Goal: Check status: Verify the current state of an ongoing process or item

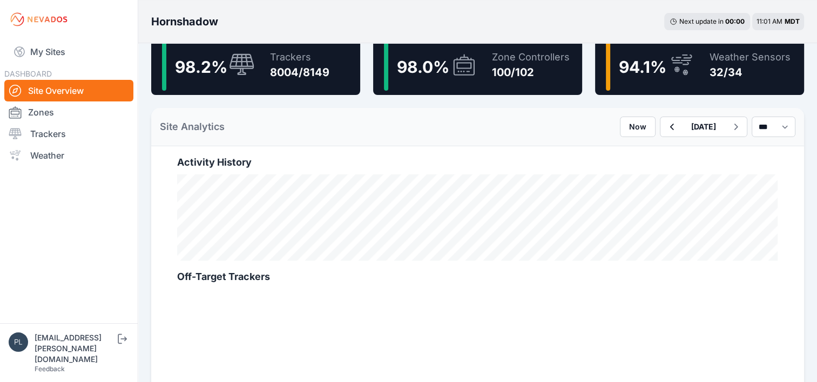
scroll to position [162, 0]
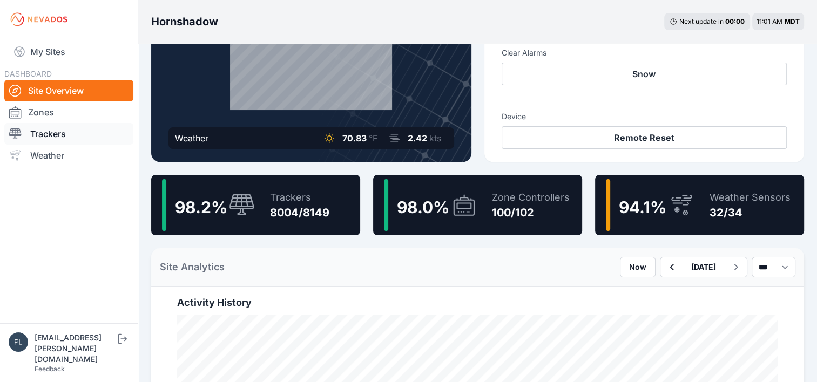
click at [84, 134] on link "Trackers" at bounding box center [68, 134] width 129 height 22
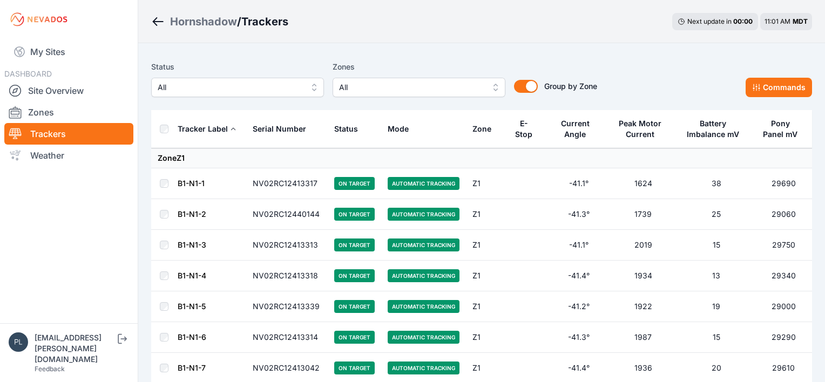
click at [223, 86] on span "All" at bounding box center [230, 87] width 145 height 13
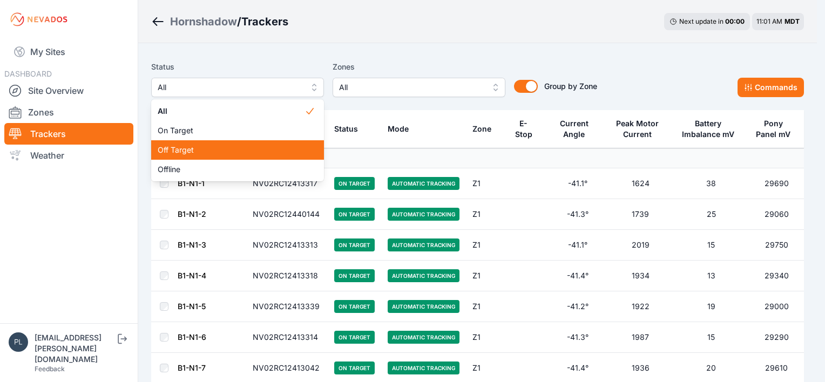
click at [241, 152] on span "Off Target" at bounding box center [231, 150] width 147 height 11
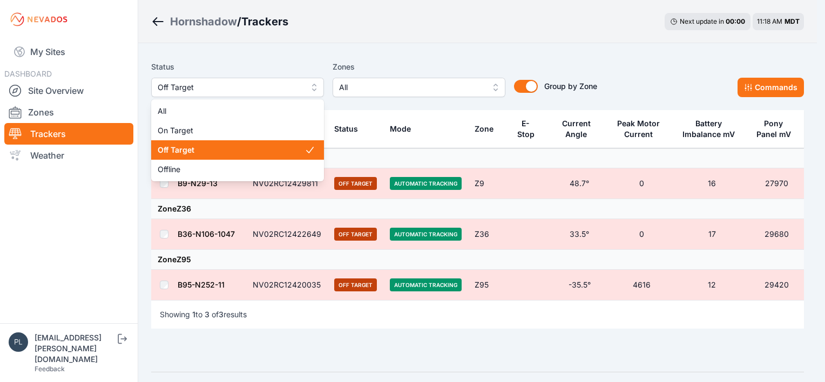
click at [242, 90] on span "Off Target" at bounding box center [230, 87] width 145 height 13
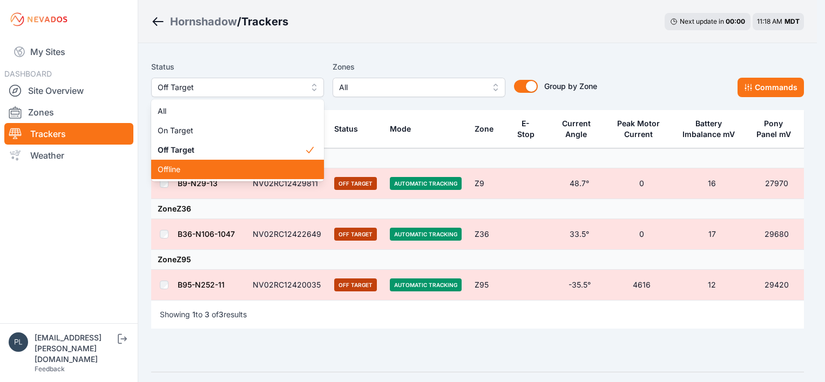
click at [226, 162] on div "Offline" at bounding box center [237, 169] width 173 height 19
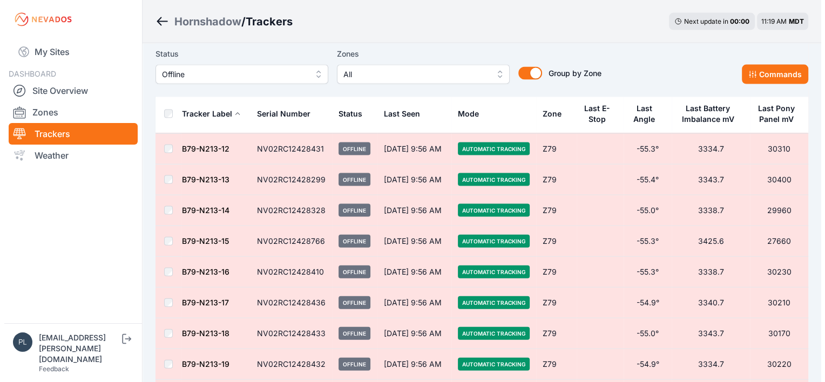
scroll to position [2322, 0]
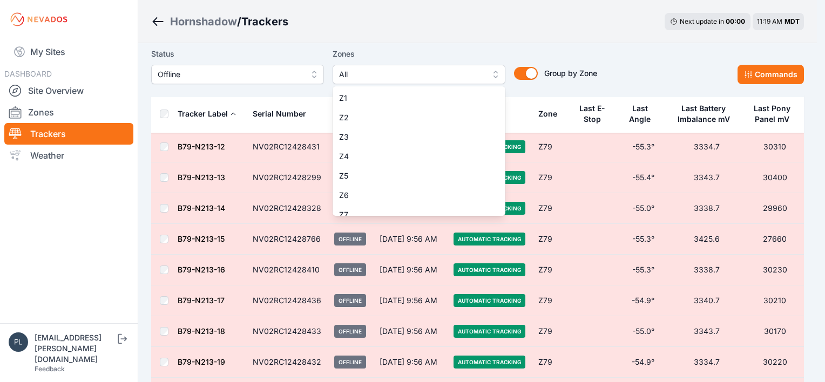
click at [484, 78] on button "All" at bounding box center [419, 74] width 173 height 19
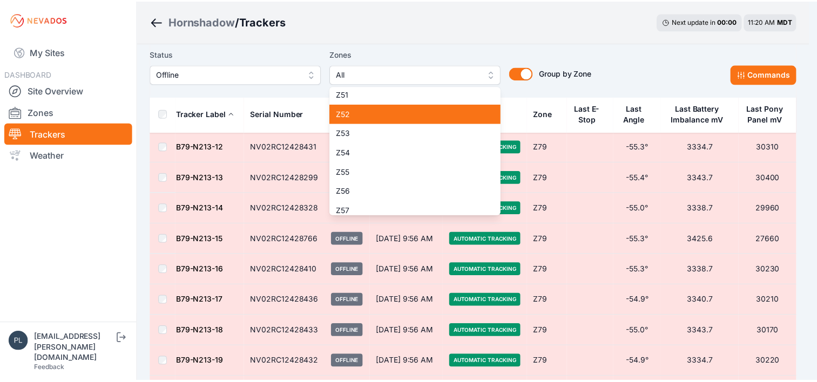
scroll to position [972, 0]
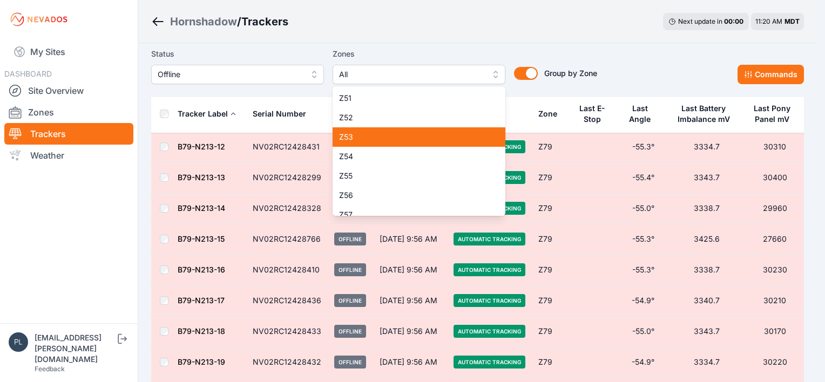
click at [426, 137] on span "Z53" at bounding box center [412, 137] width 147 height 11
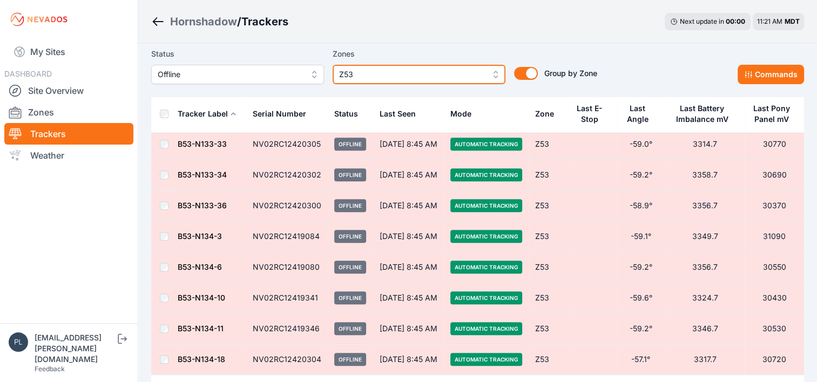
scroll to position [432, 0]
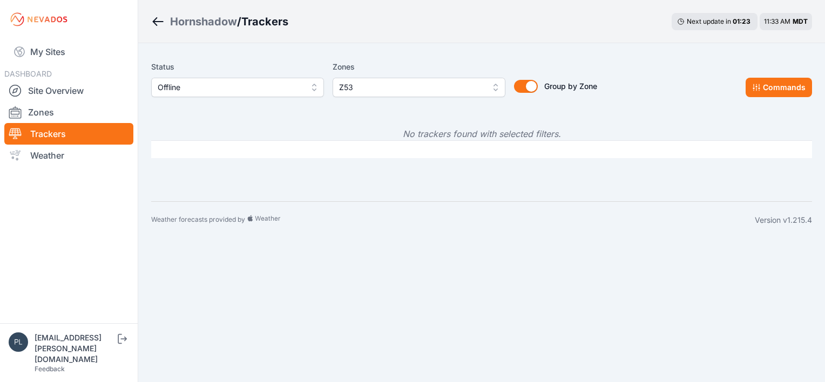
click at [416, 95] on button "Z53" at bounding box center [419, 87] width 173 height 19
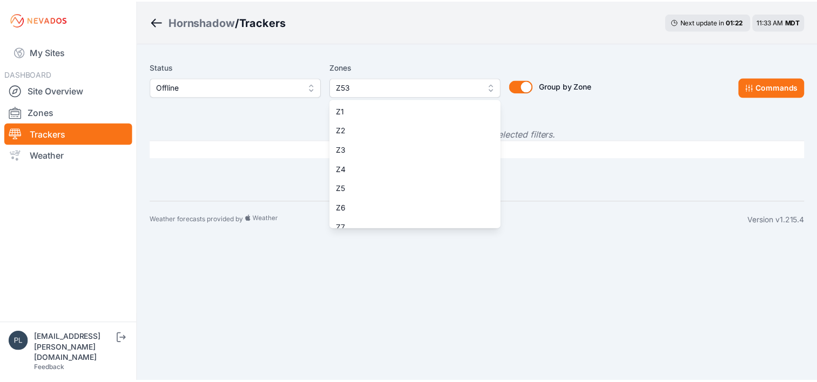
scroll to position [903, 0]
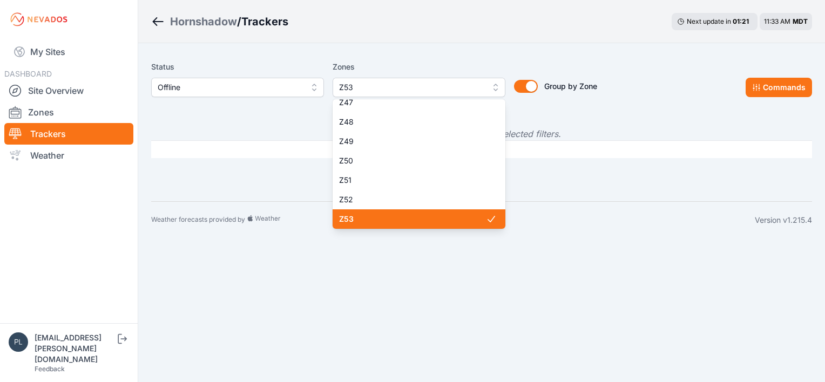
click at [454, 220] on span "Z53" at bounding box center [412, 219] width 147 height 11
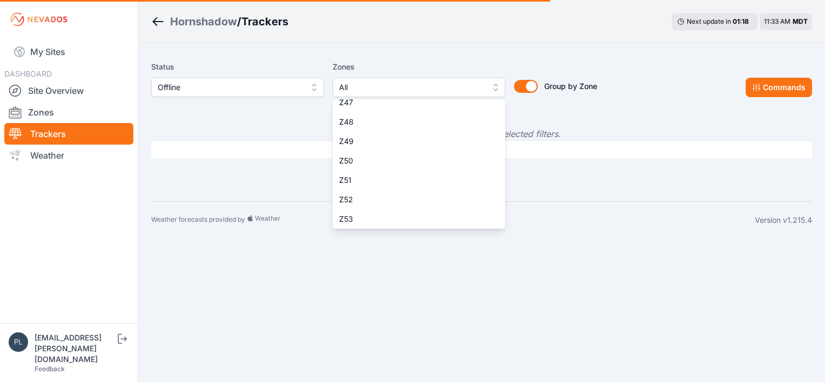
click at [296, 40] on div "Hornshadow / Trackers Next update in 01 : 18 11:33 AM MDT Status Offline Zones …" at bounding box center [412, 119] width 825 height 239
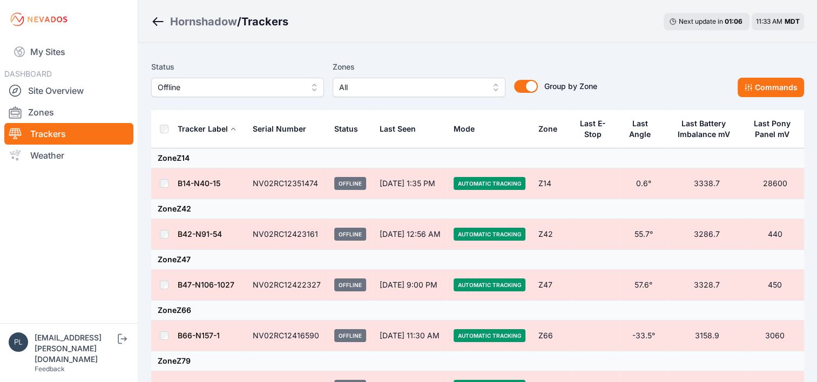
click at [266, 95] on button "Offline" at bounding box center [237, 87] width 173 height 19
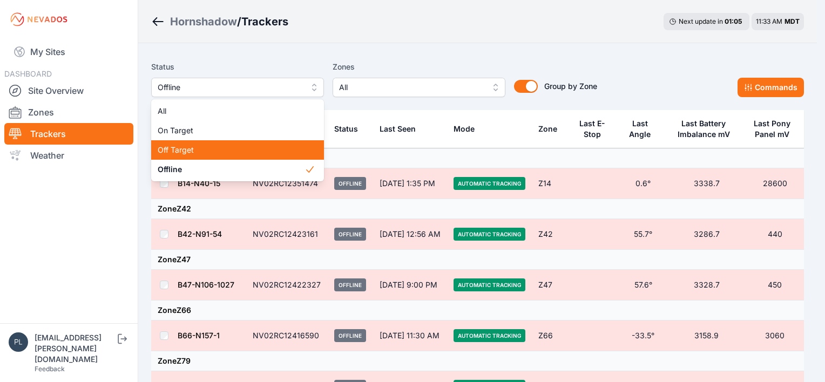
click at [242, 154] on span "Off Target" at bounding box center [231, 150] width 147 height 11
